Goal: Book appointment/travel/reservation

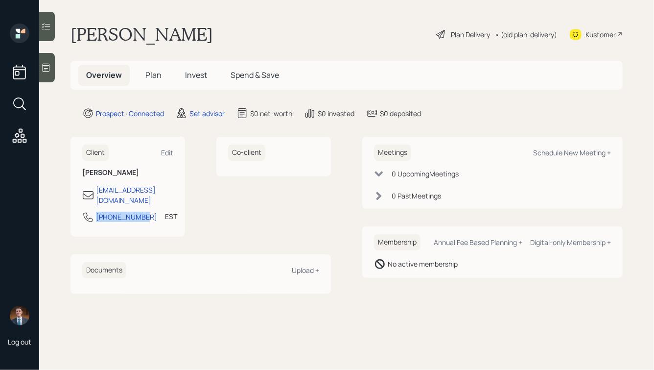
drag, startPoint x: 145, startPoint y: 209, endPoint x: 82, endPoint y: 209, distance: 62.7
click at [82, 211] on div "[PHONE_NUMBER] EST Currently 10:06 AM" at bounding box center [127, 220] width 91 height 18
copy div "[PHONE_NUMBER]"
click at [557, 153] on div "Schedule New Meeting +" at bounding box center [572, 152] width 78 height 9
select select "round-[PERSON_NAME]"
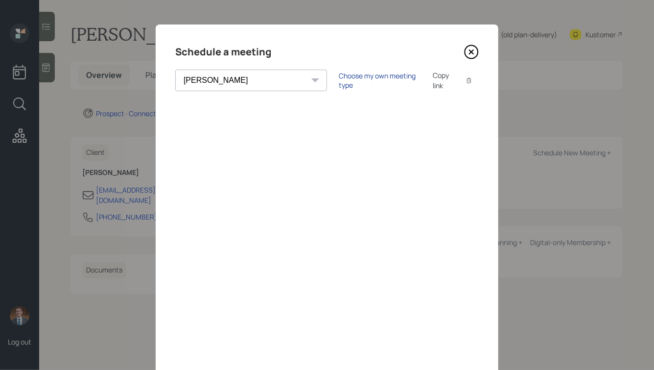
click at [339, 81] on div "Choose my own meeting type" at bounding box center [380, 80] width 82 height 19
